Goal: Task Accomplishment & Management: Submit Hours

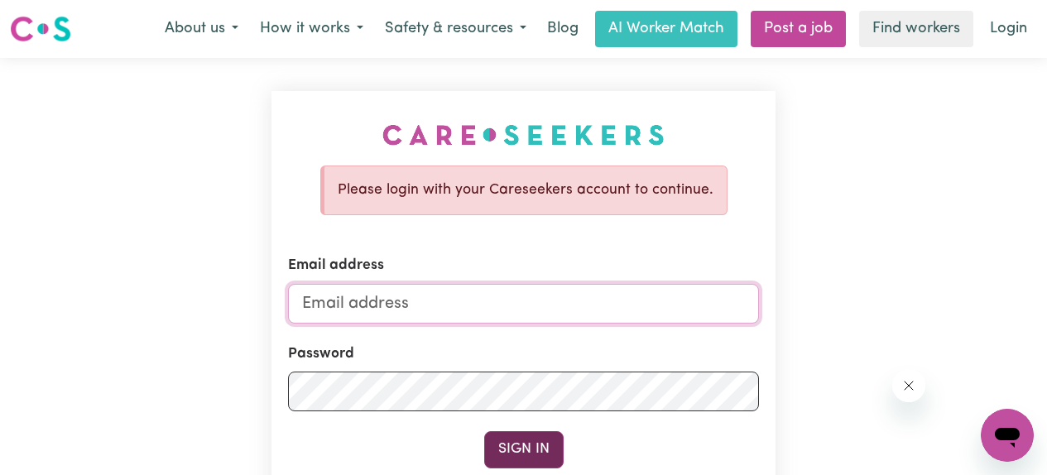
type input "erfanbinemdad@gmail.com"
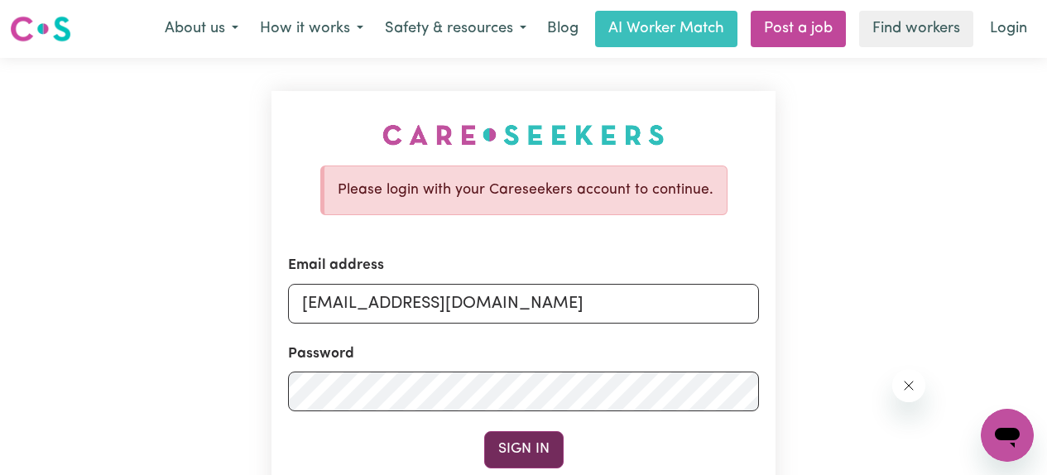
click at [523, 452] on button "Sign In" at bounding box center [523, 449] width 79 height 36
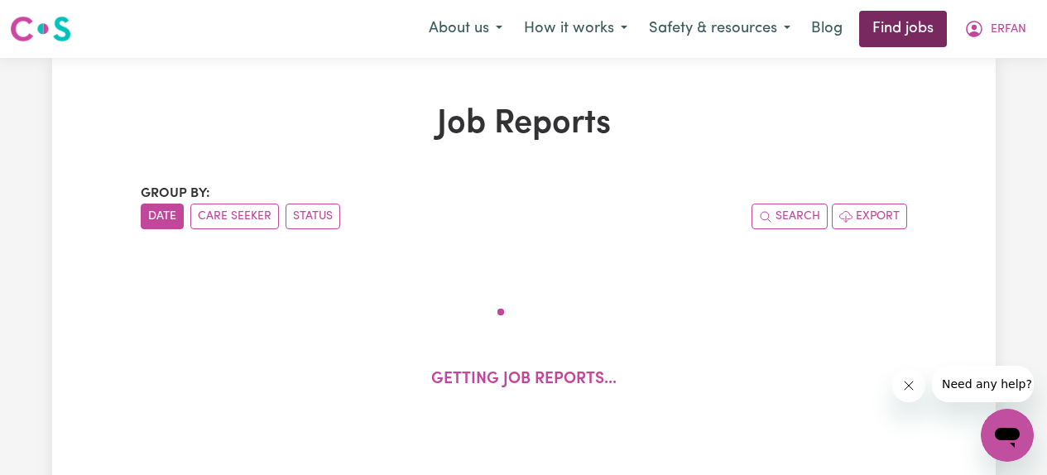
click at [905, 37] on link "Find jobs" at bounding box center [903, 29] width 88 height 36
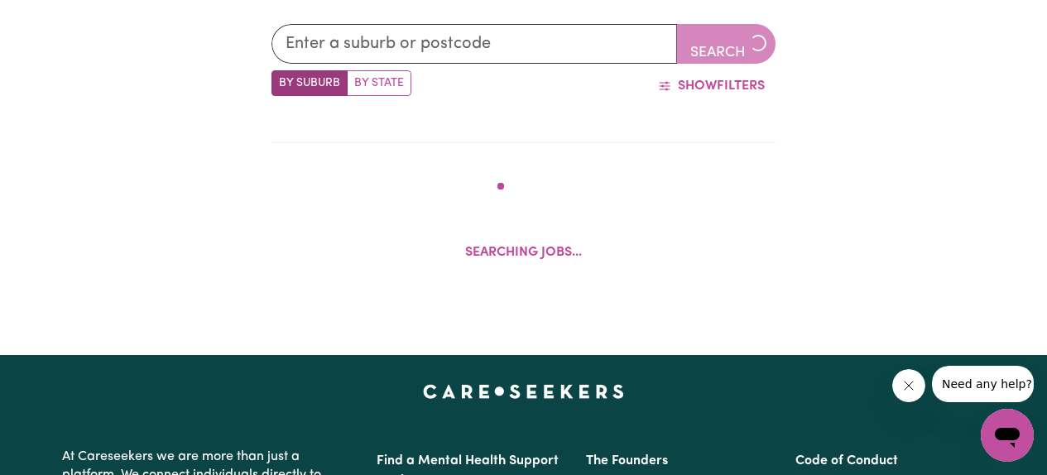
scroll to position [473, 0]
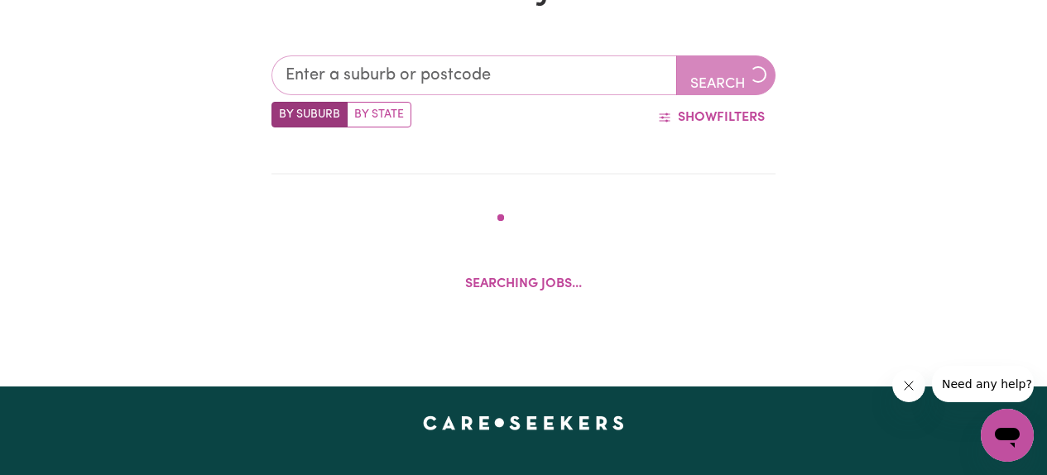
click at [423, 73] on input "text" at bounding box center [474, 75] width 406 height 40
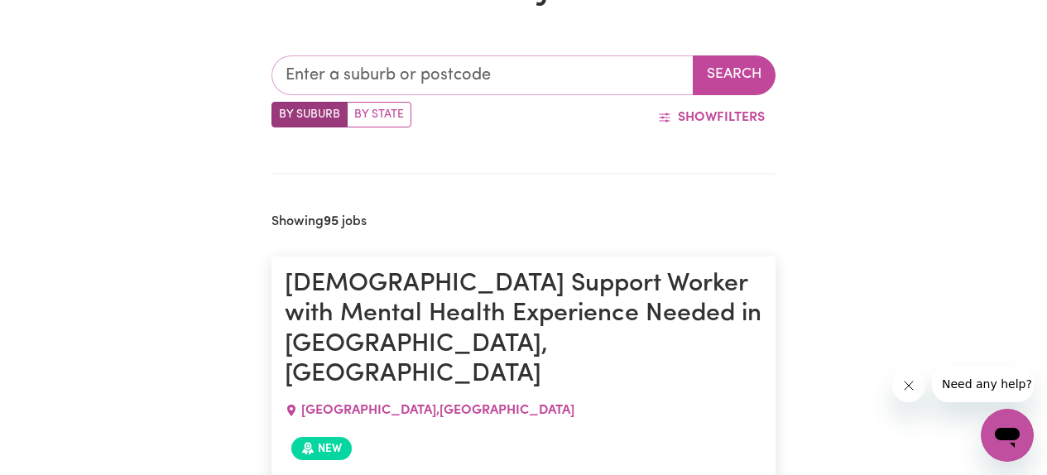
type input "p"
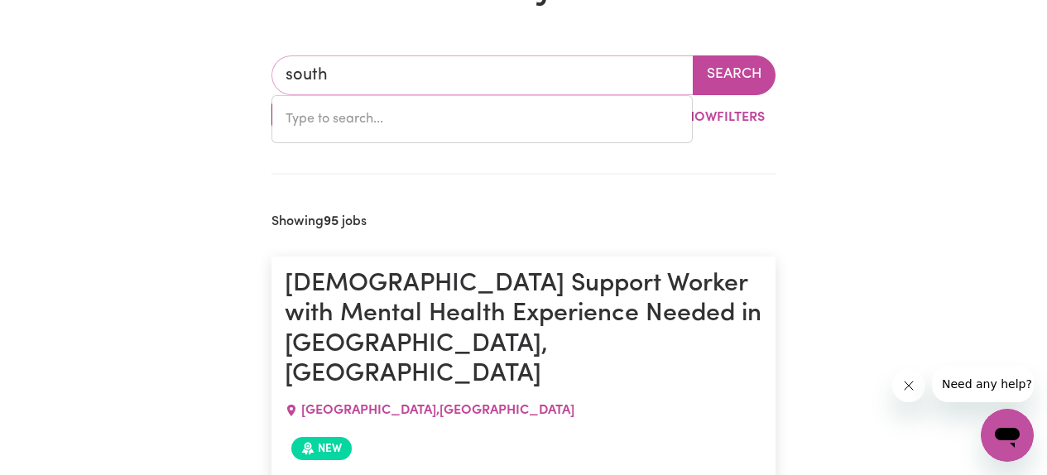
type input "south"
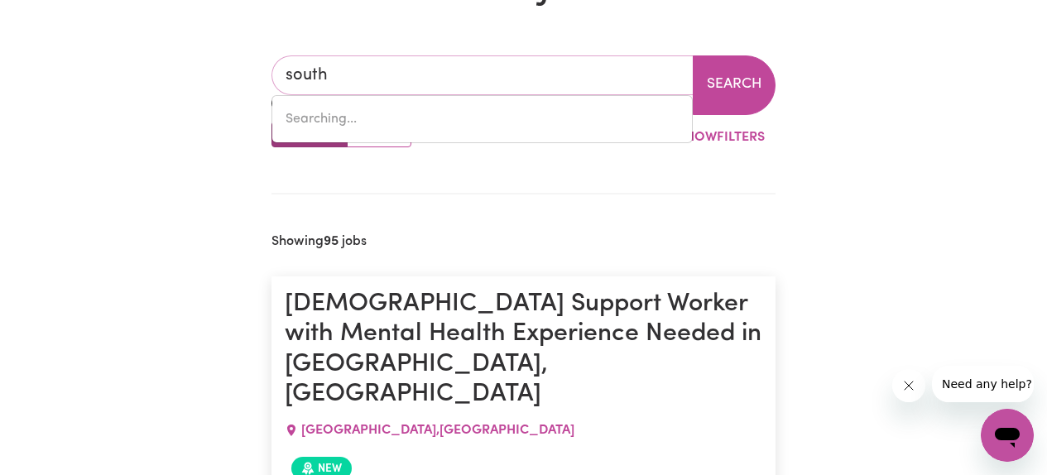
type input "[GEOGRAPHIC_DATA], [GEOGRAPHIC_DATA], 2640"
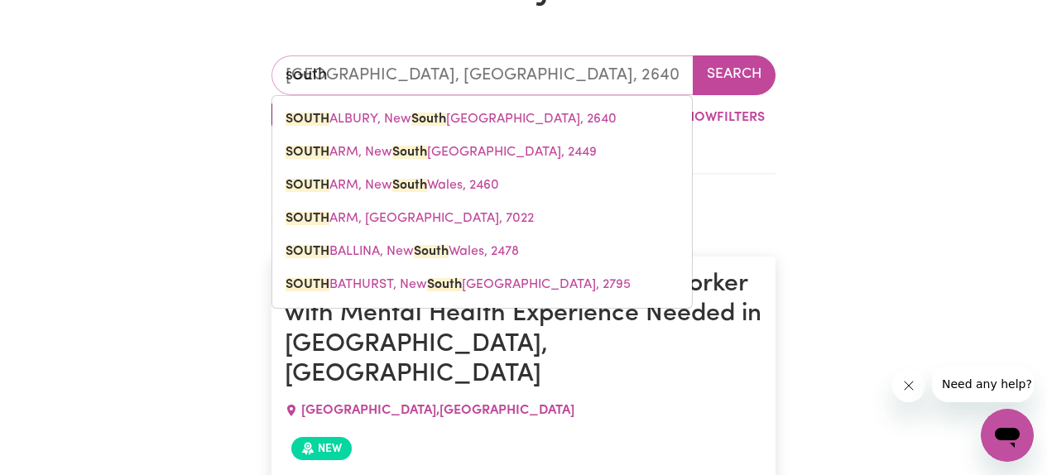
type input "south w"
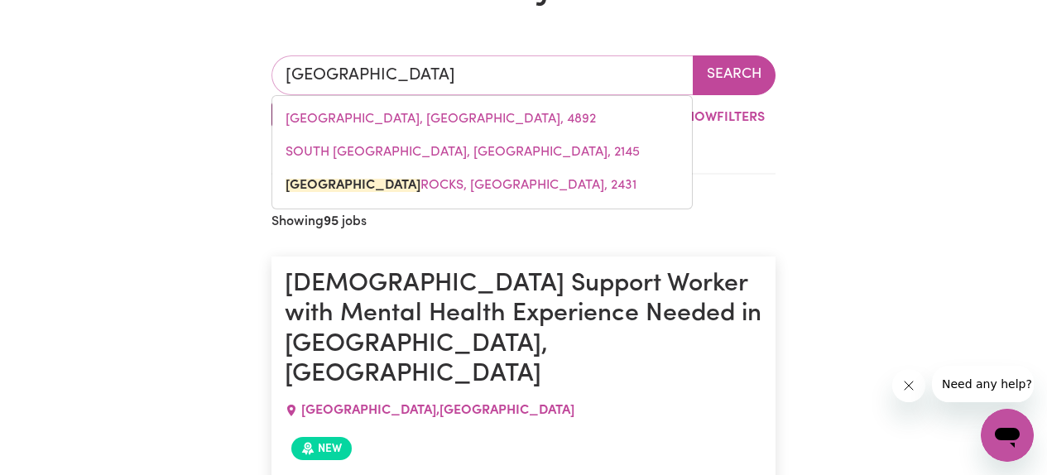
type input "[GEOGRAPHIC_DATA]"
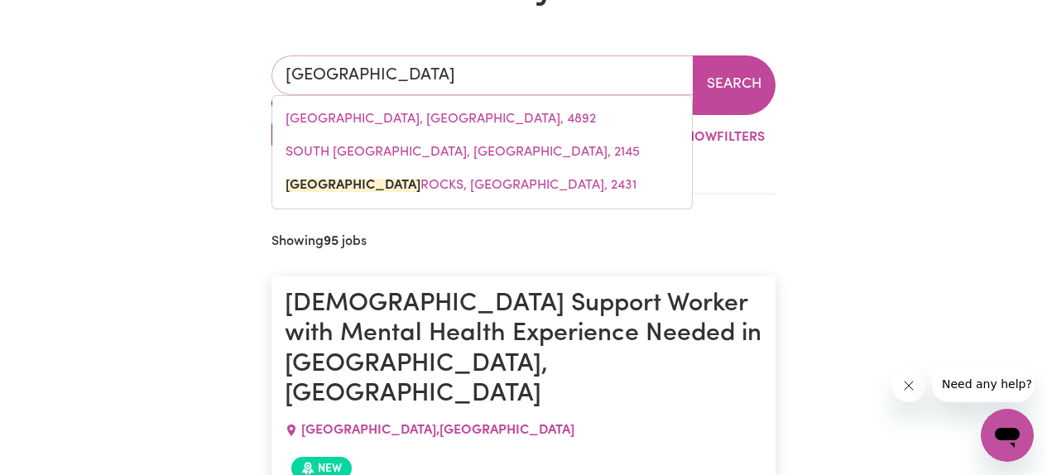
type input "[GEOGRAPHIC_DATA], [GEOGRAPHIC_DATA], 2431"
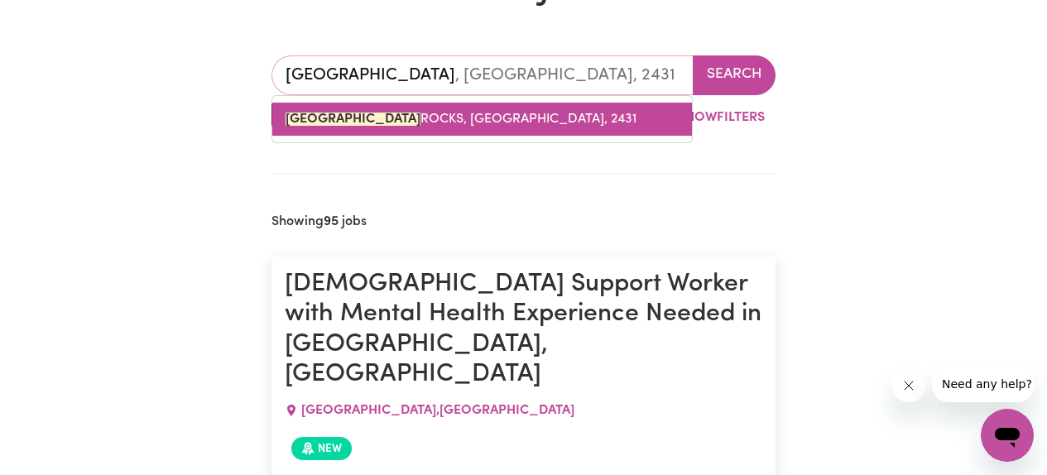
click at [385, 118] on span "[GEOGRAPHIC_DATA], [GEOGRAPHIC_DATA], 2431" at bounding box center [461, 119] width 351 height 13
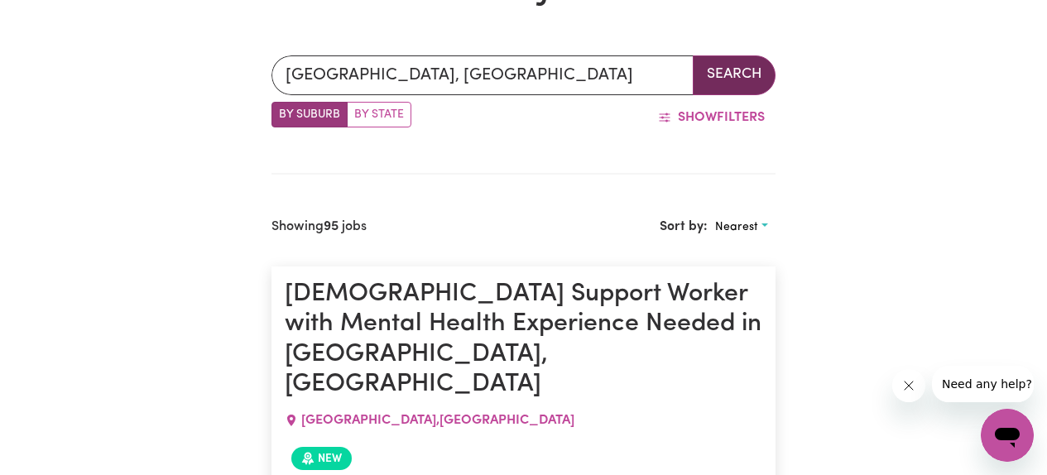
click at [756, 77] on button "Search" at bounding box center [734, 75] width 83 height 40
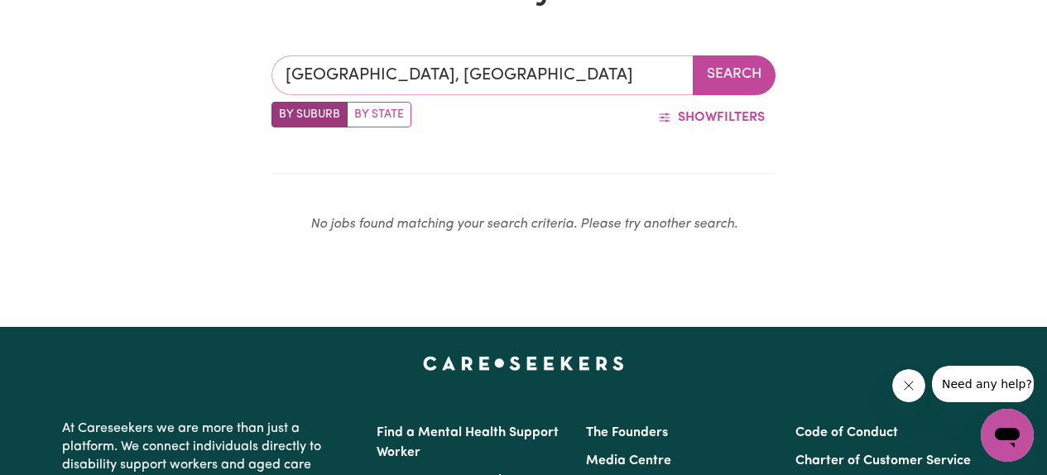
type input "[GEOGRAPHIC_DATA], [GEOGRAPHIC_DATA], 2431"
click at [625, 81] on input "[GEOGRAPHIC_DATA], [GEOGRAPHIC_DATA]" at bounding box center [482, 75] width 422 height 40
type input "p"
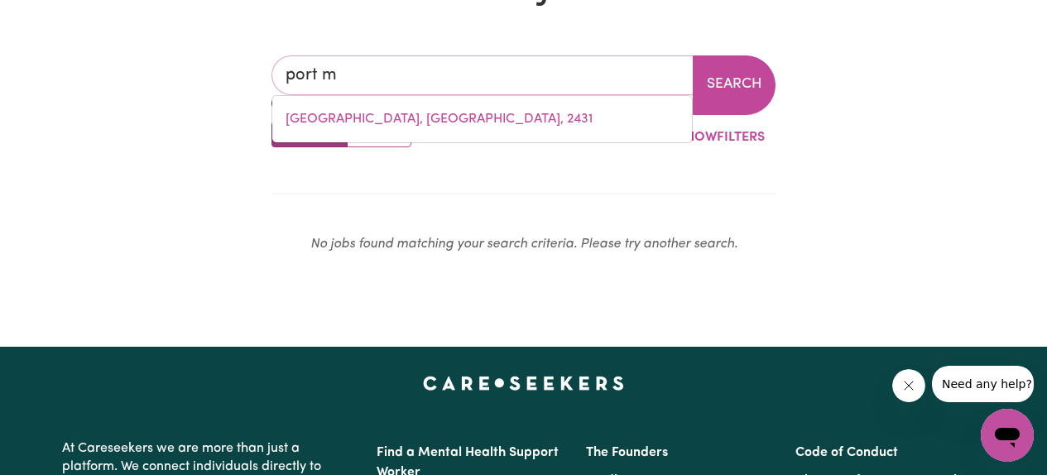
type input "port ma"
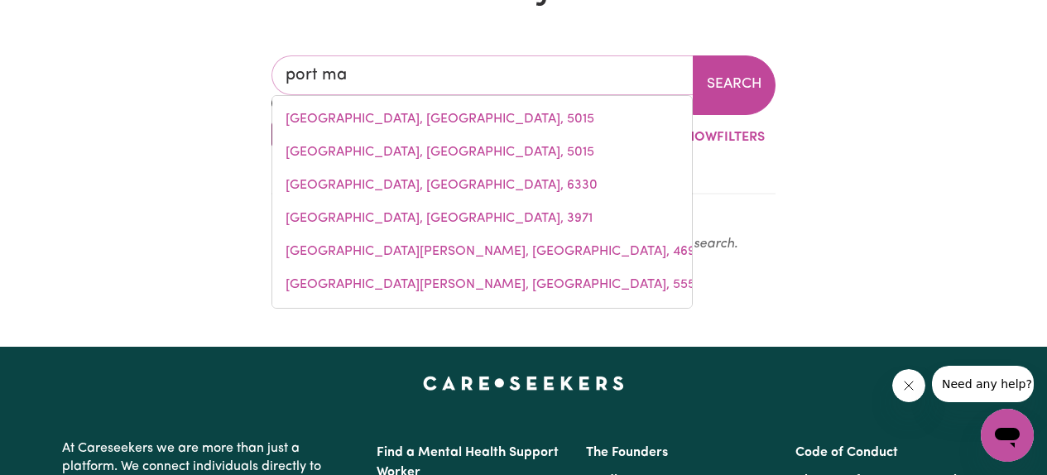
type input "port [PERSON_NAME], [GEOGRAPHIC_DATA], 5291"
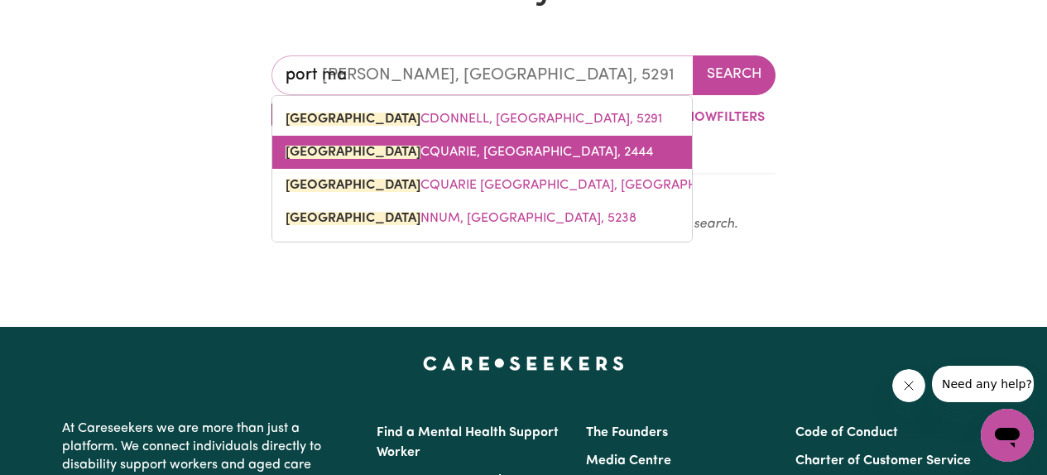
click at [525, 149] on span "[GEOGRAPHIC_DATA], [GEOGRAPHIC_DATA], 2444" at bounding box center [469, 152] width 367 height 13
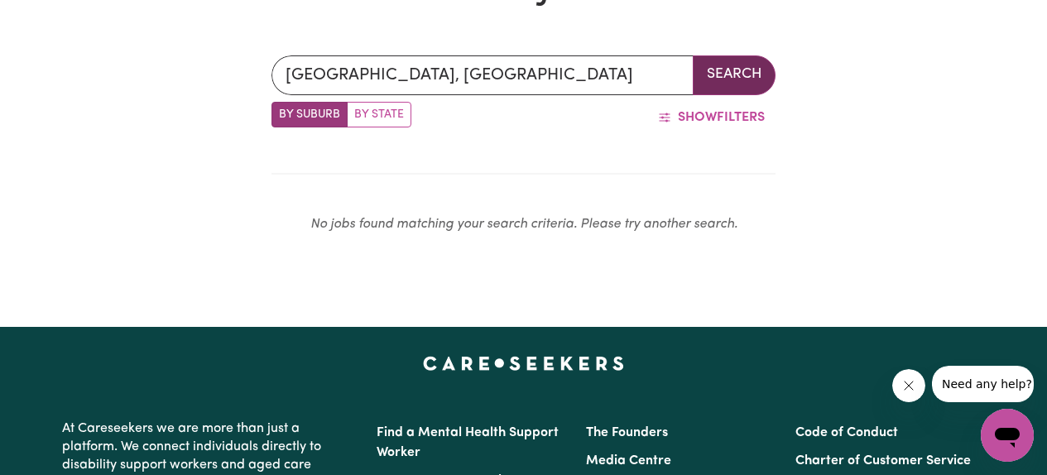
click at [738, 68] on button "Search" at bounding box center [734, 75] width 83 height 40
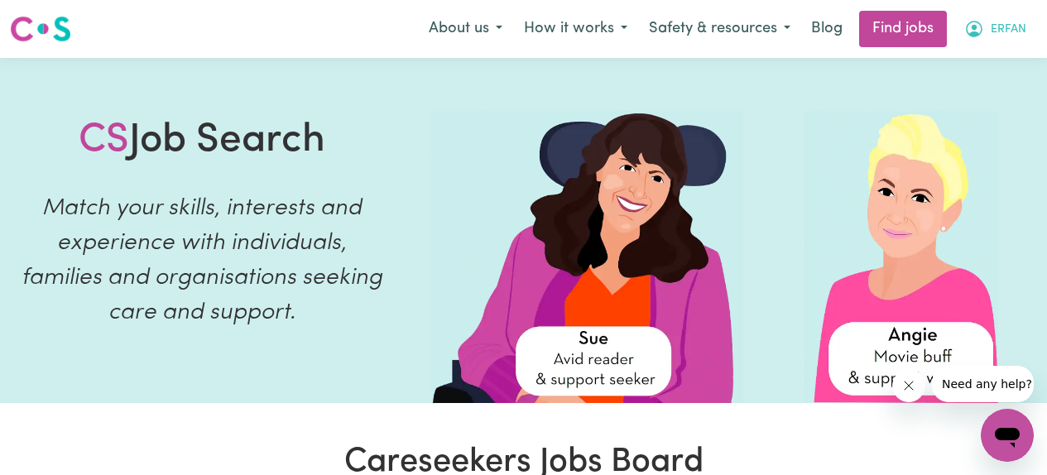
click at [978, 28] on icon "My Account" at bounding box center [974, 29] width 20 height 20
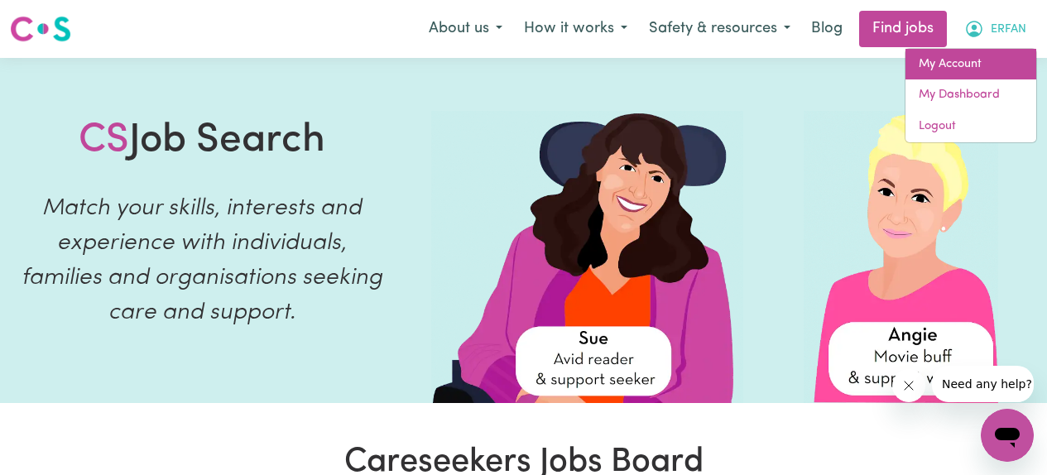
click at [964, 61] on link "My Account" at bounding box center [970, 64] width 131 height 31
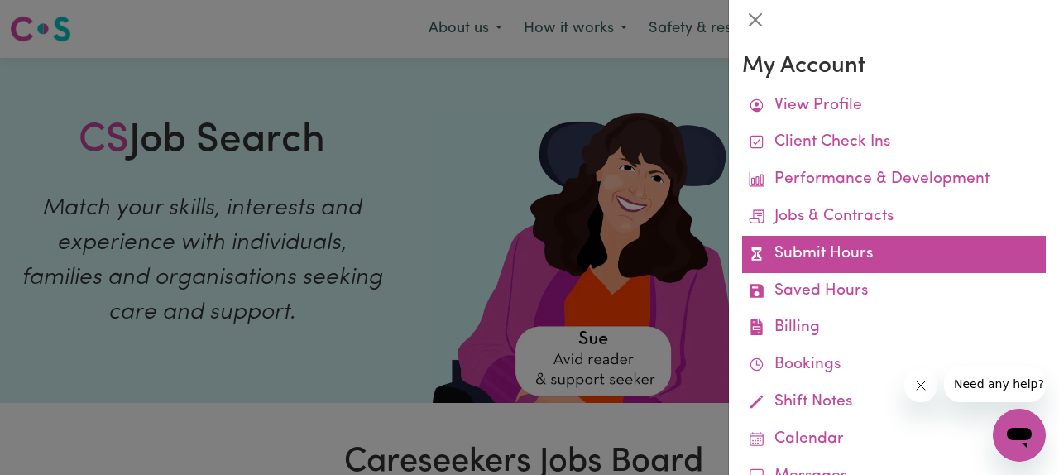
click at [836, 262] on link "Submit Hours" at bounding box center [894, 254] width 304 height 37
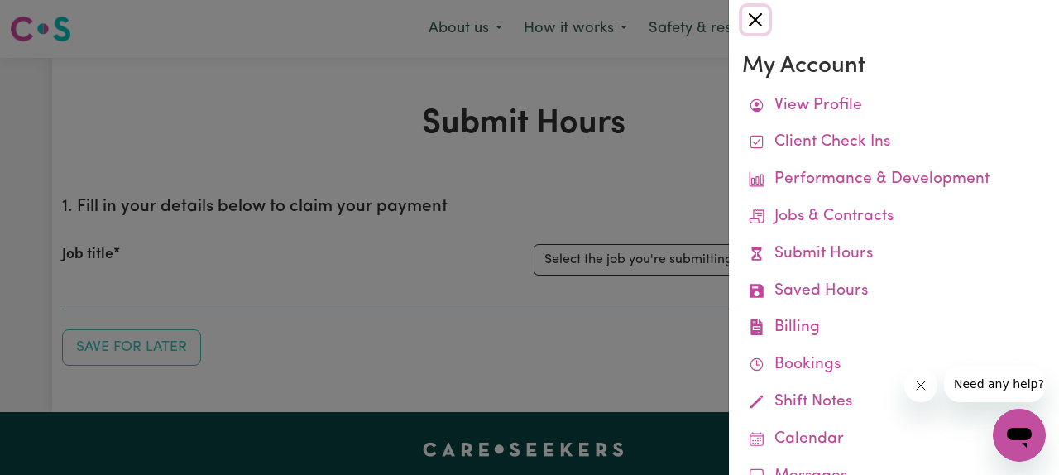
click at [758, 20] on button "Close" at bounding box center [755, 20] width 26 height 26
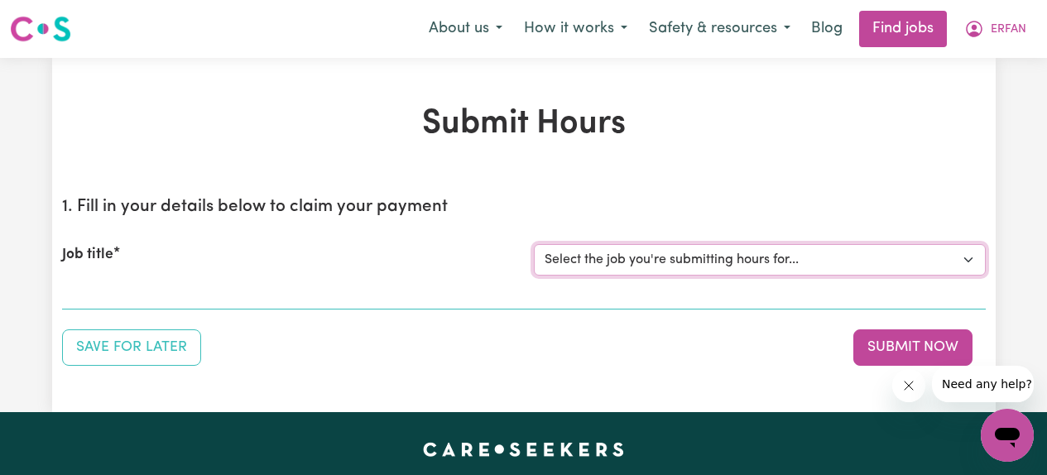
click at [680, 260] on select "Select the job you're submitting hours for... [[PERSON_NAME] (NDIS 431559510)] …" at bounding box center [760, 259] width 452 height 31
select select "3922"
click at [534, 244] on select "Select the job you're submitting hours for... [[PERSON_NAME] (NDIS 431559510)] …" at bounding box center [760, 259] width 452 height 31
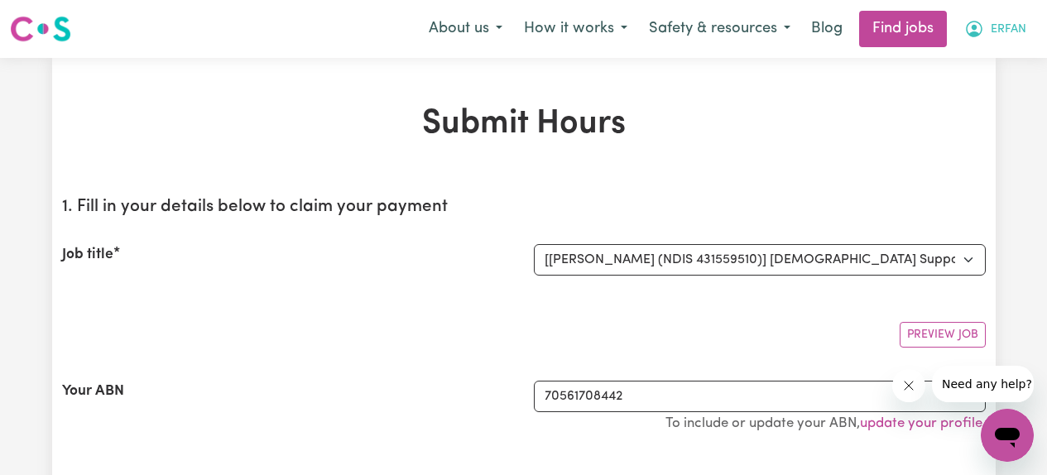
click at [982, 32] on icon "My Account" at bounding box center [974, 29] width 20 height 20
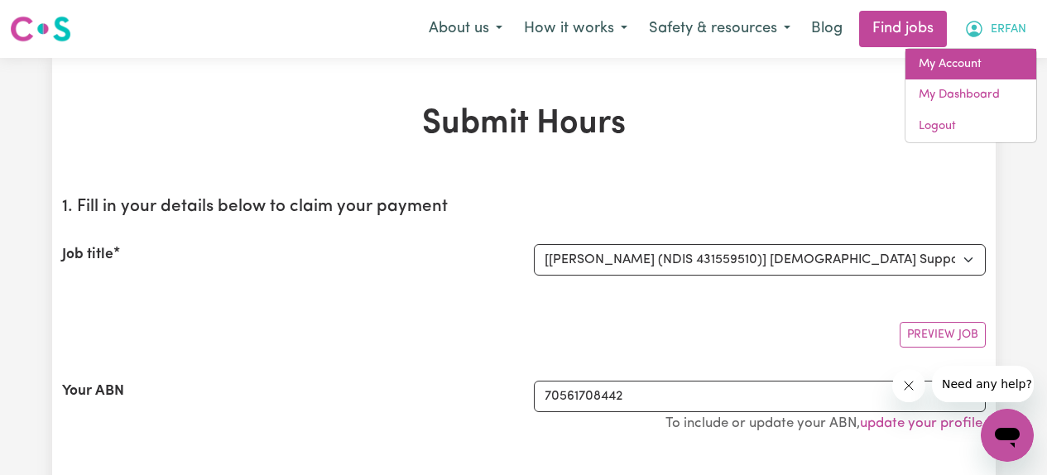
click at [949, 63] on link "My Account" at bounding box center [970, 64] width 131 height 31
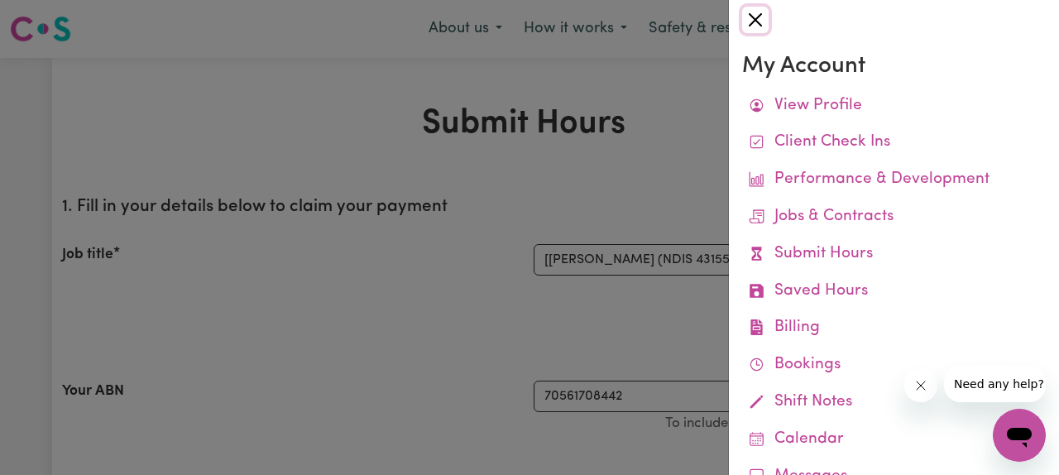
click at [755, 22] on button "Close" at bounding box center [755, 20] width 26 height 26
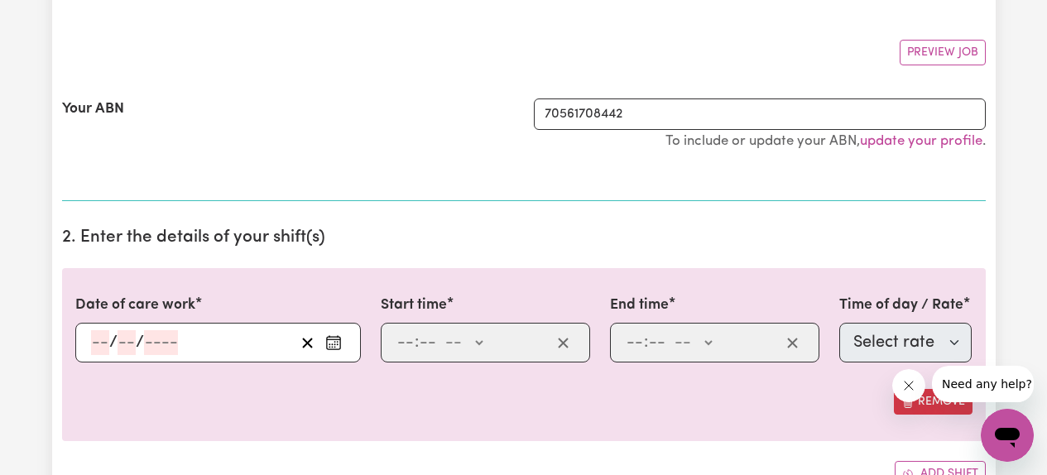
scroll to position [281, 0]
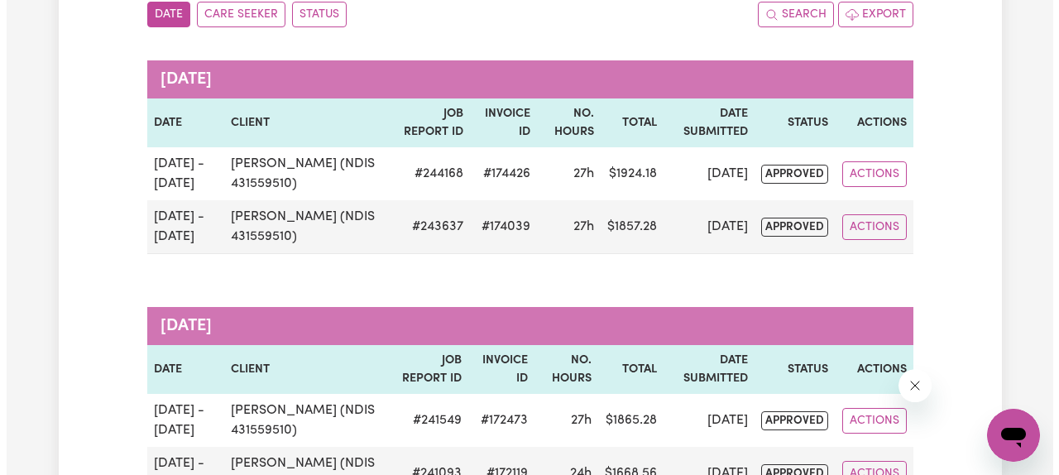
scroll to position [208, 0]
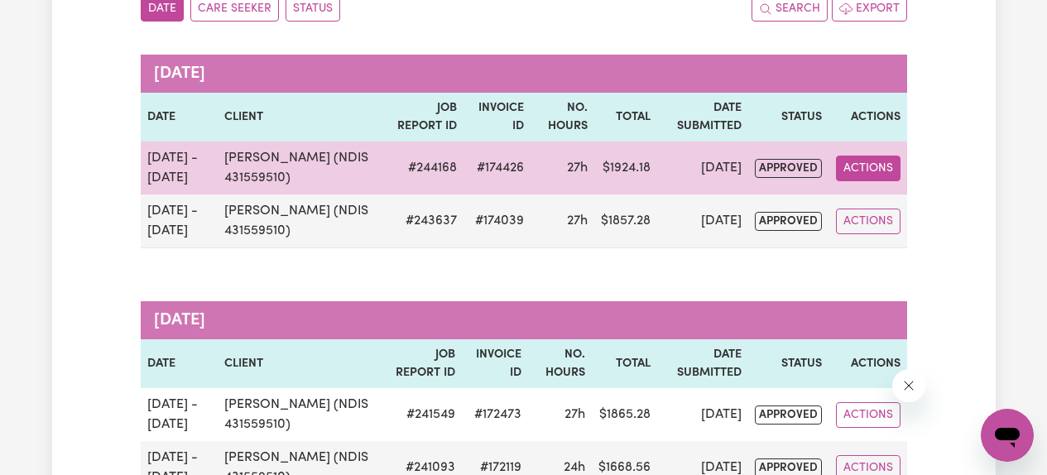
click at [876, 166] on button "Actions" at bounding box center [868, 169] width 65 height 26
click at [873, 204] on link "View Job Report" at bounding box center [907, 206] width 142 height 33
select select "pm"
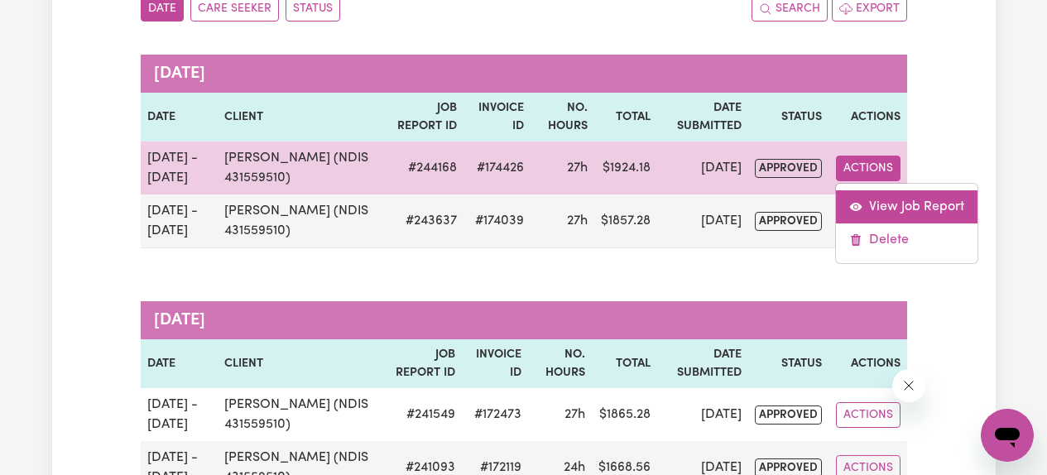
select select "pm"
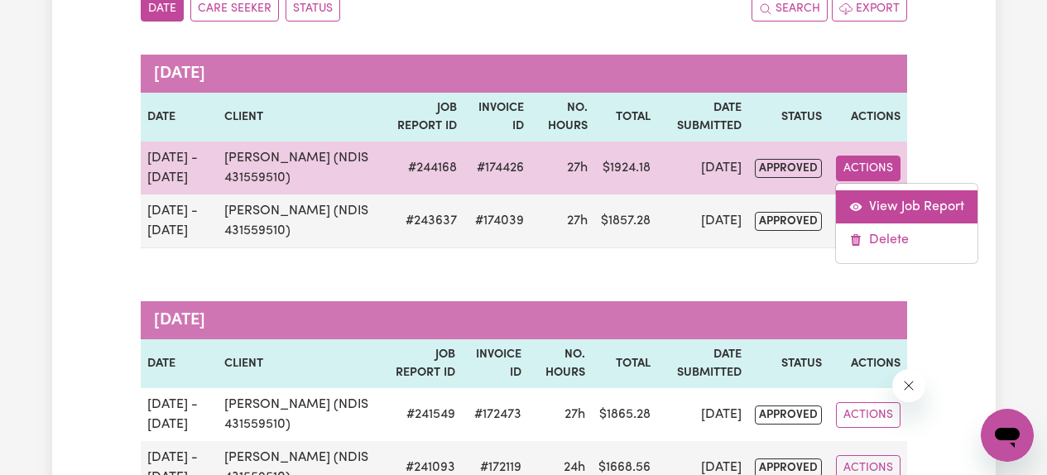
select select "pm"
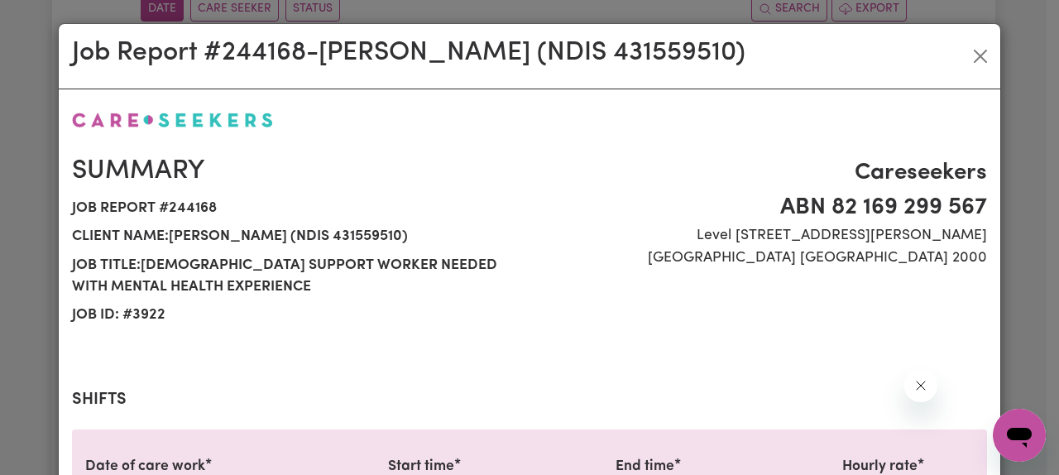
select select "85.94-Saturday"
select select "61.07-Weekday"
select select "85.94-Saturday"
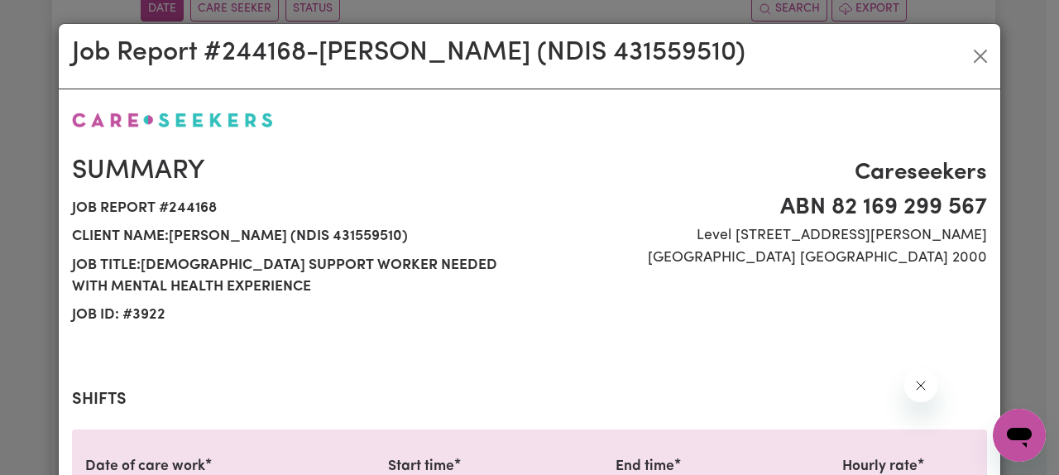
select select "61.07-Weekday"
select select "85.94-Saturday"
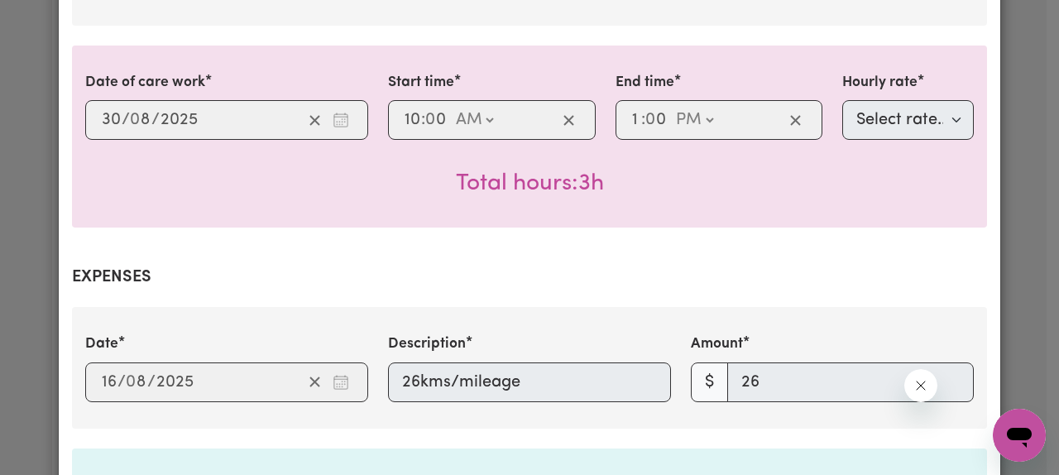
scroll to position [2001, 0]
